Goal: Download file/media

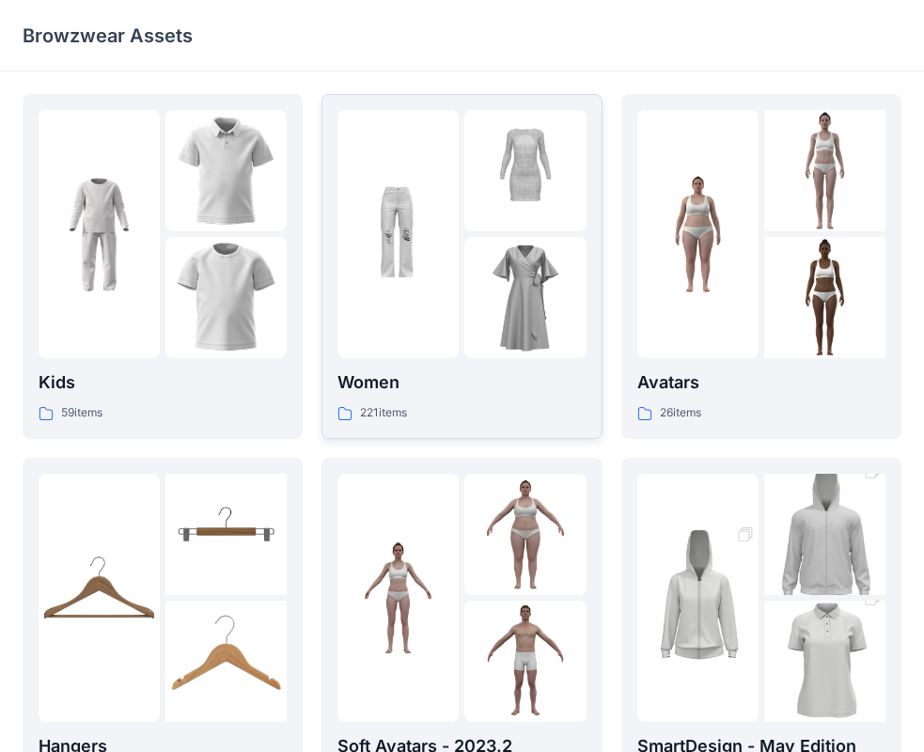
click at [465, 297] on div at bounding box center [524, 297] width 121 height 121
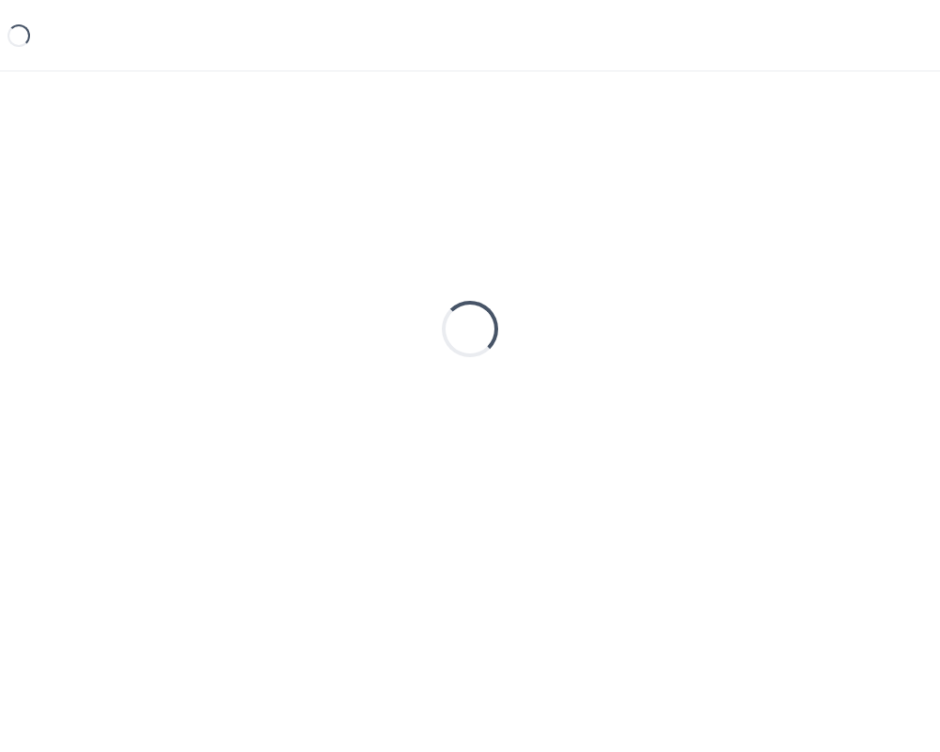
click at [465, 297] on div "Loading..." at bounding box center [470, 329] width 895 height 470
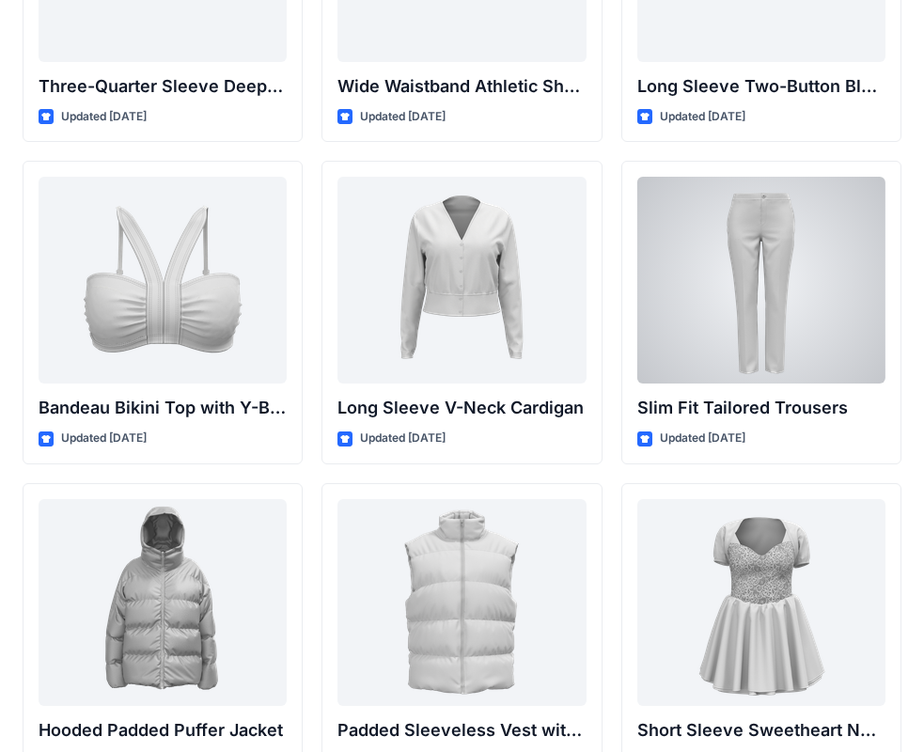
scroll to position [1990, 0]
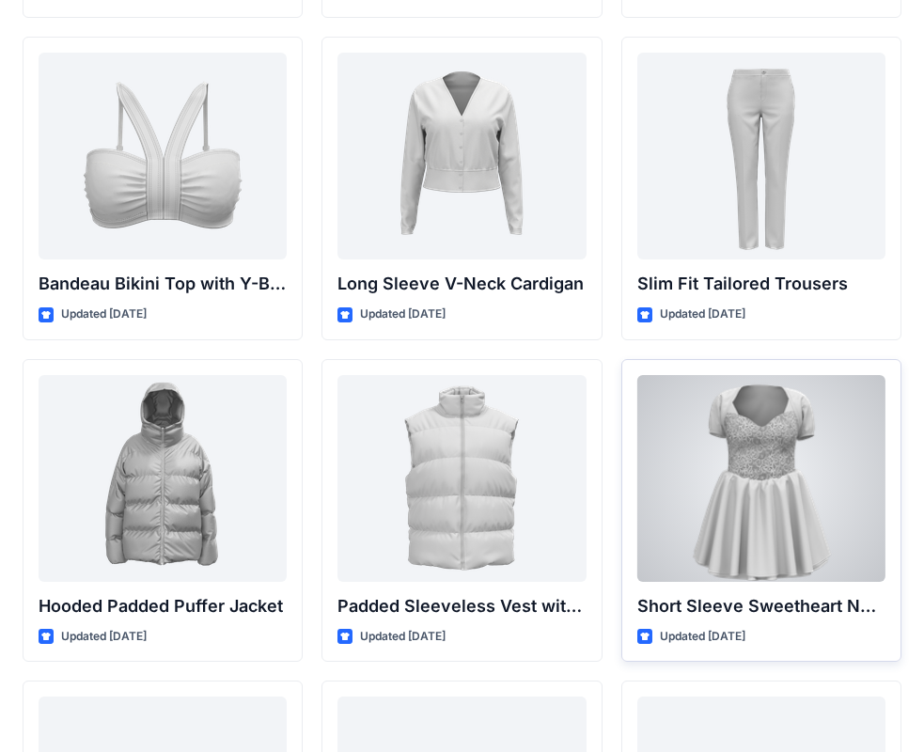
click at [800, 482] on div at bounding box center [761, 478] width 248 height 207
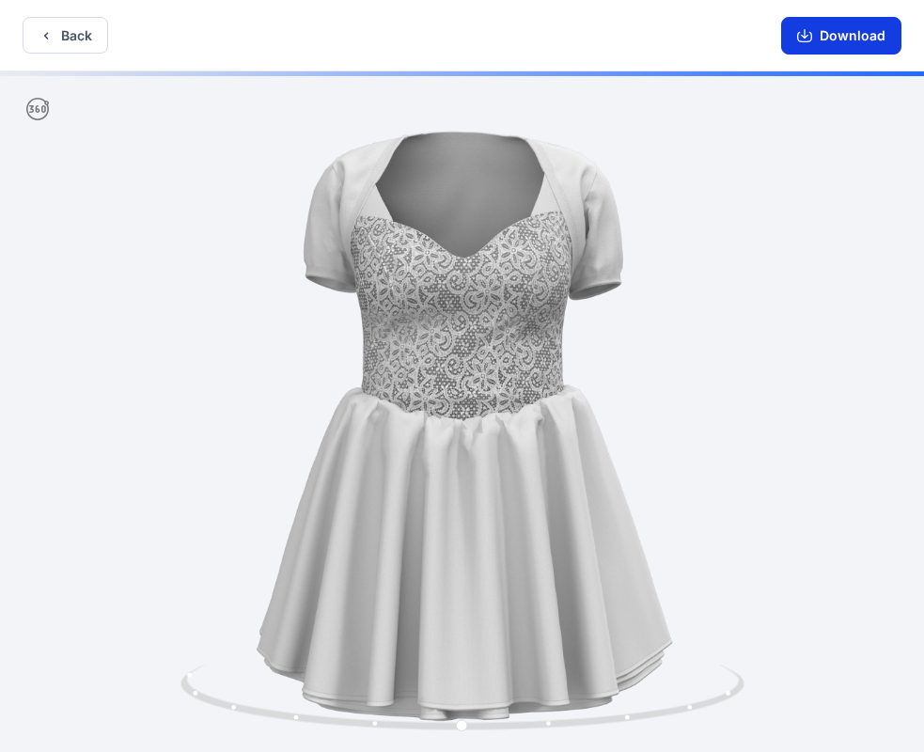
click at [844, 38] on button "Download" at bounding box center [841, 36] width 120 height 38
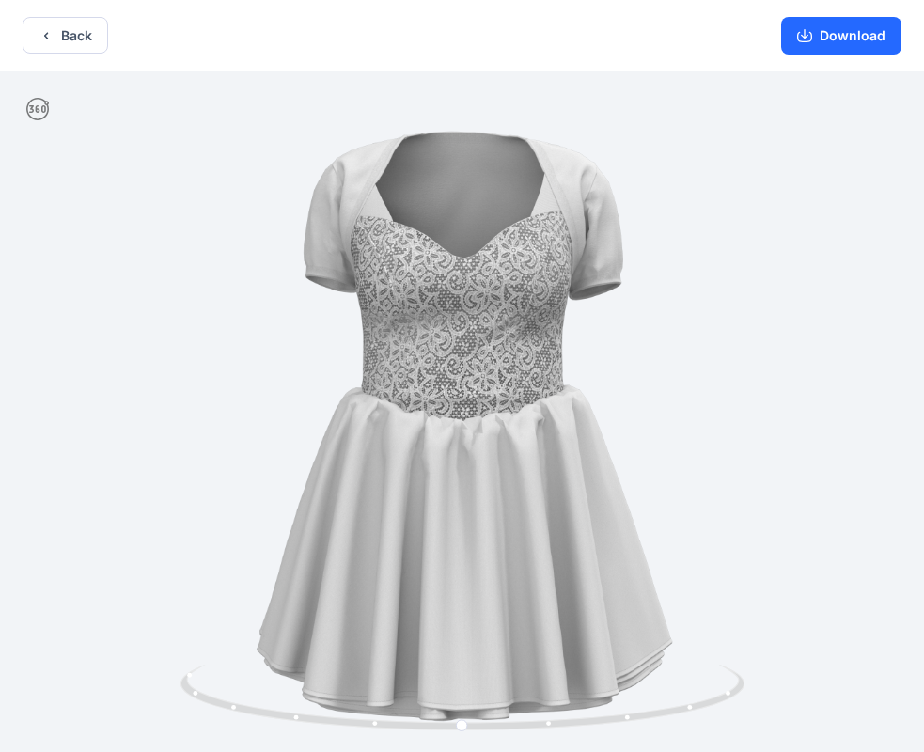
click at [811, 42] on icon "button" at bounding box center [804, 35] width 15 height 15
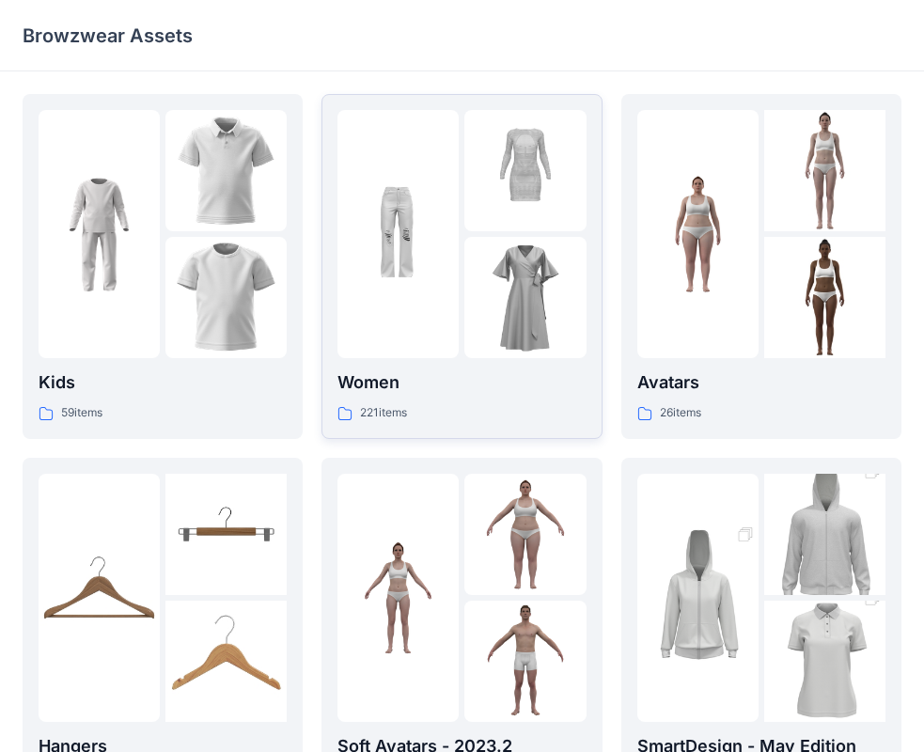
click at [405, 316] on div at bounding box center [398, 234] width 121 height 248
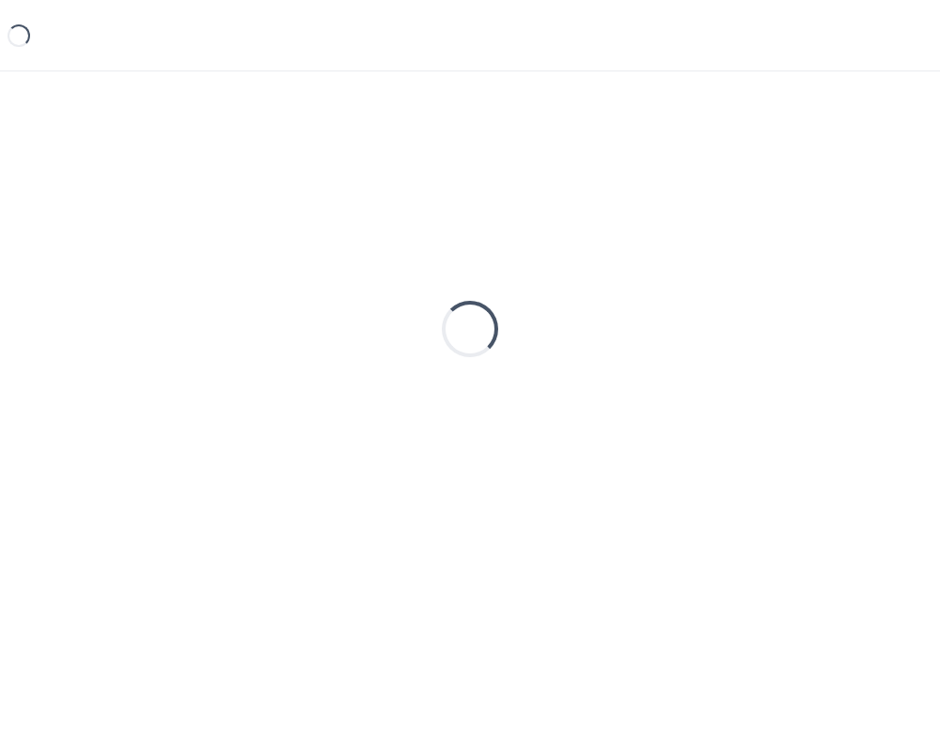
click at [406, 315] on div "Loading..." at bounding box center [470, 329] width 895 height 470
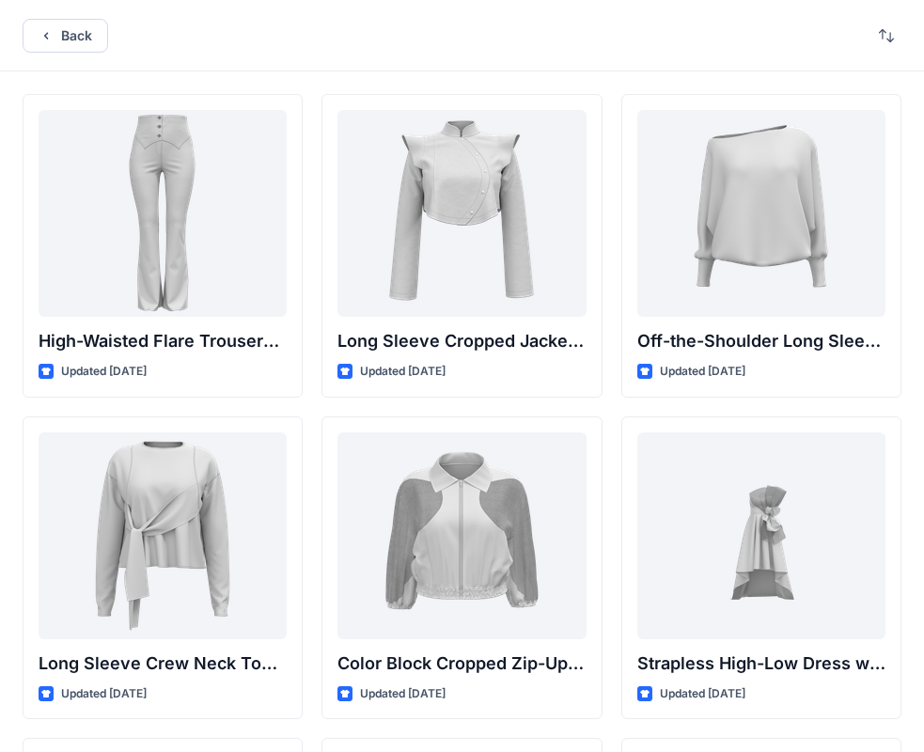
scroll to position [470, 0]
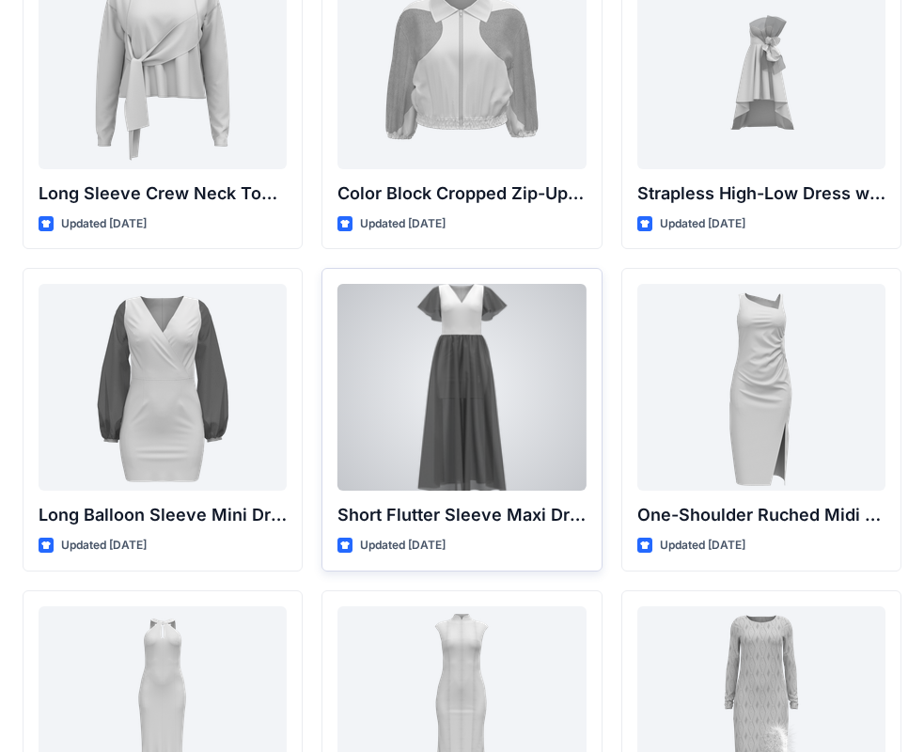
click at [450, 414] on div at bounding box center [462, 387] width 248 height 207
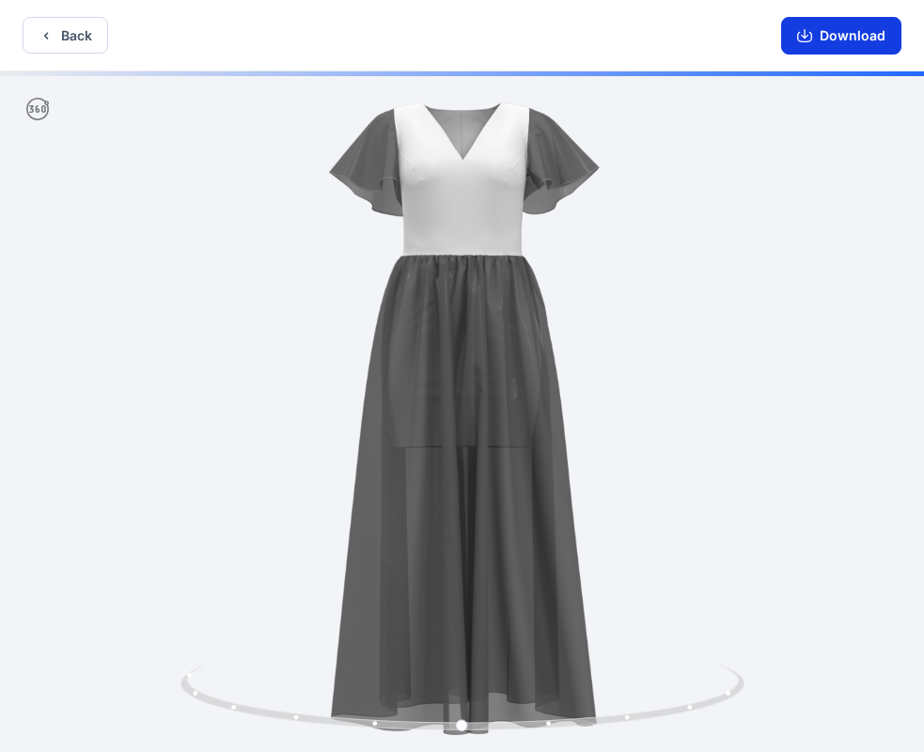
click at [860, 34] on button "Download" at bounding box center [841, 36] width 120 height 38
